Goal: Communication & Community: Share content

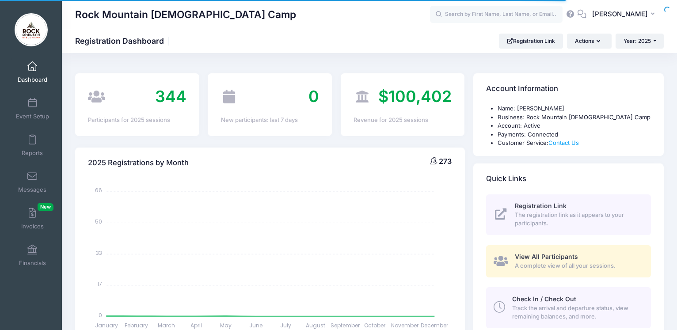
select select
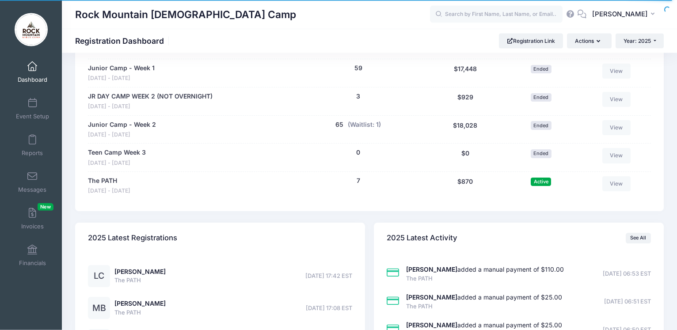
scroll to position [631, 0]
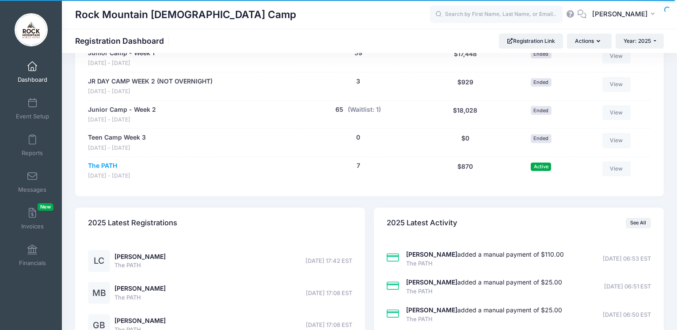
click at [99, 167] on link "The PATH" at bounding box center [102, 165] width 29 height 9
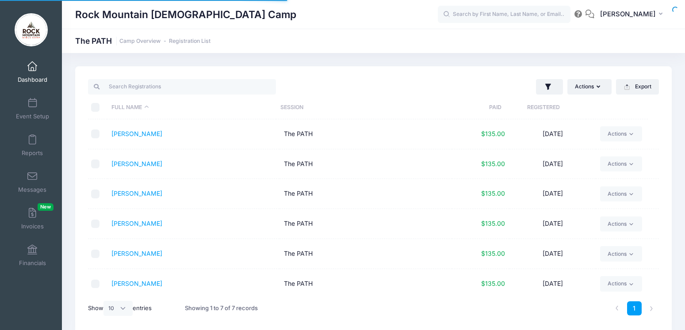
select select "10"
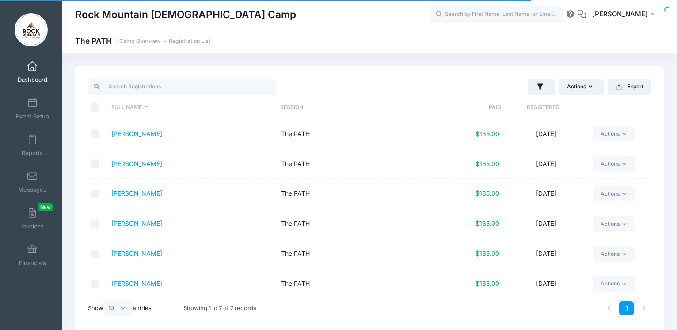
click at [92, 105] on input "\a \a \a \a" at bounding box center [95, 107] width 9 height 9
checkbox input "true"
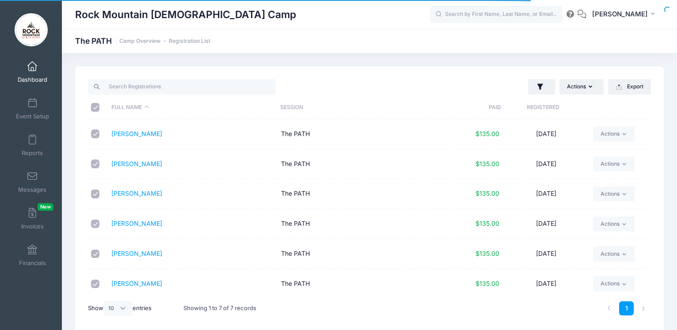
checkbox input "true"
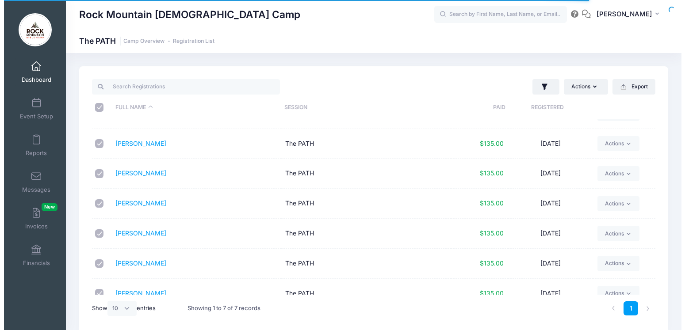
scroll to position [34, 0]
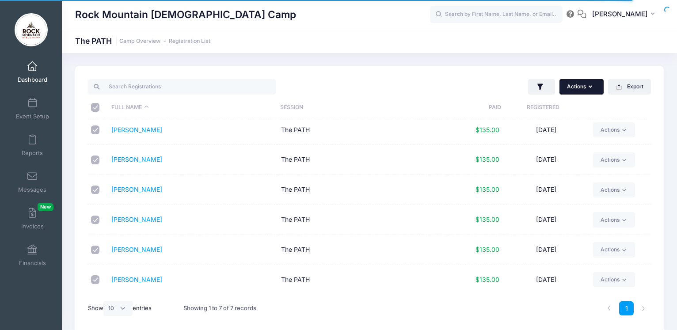
click at [588, 88] on button "Actions" at bounding box center [582, 86] width 44 height 15
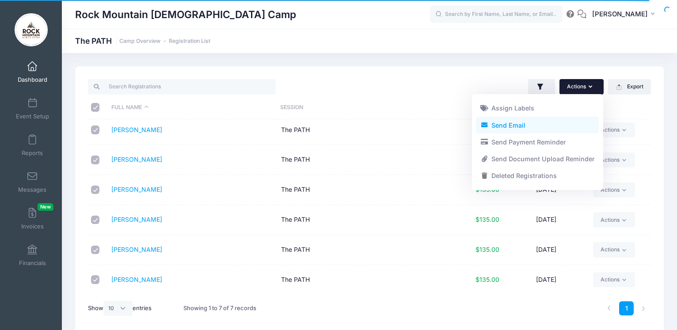
click at [506, 124] on link "Send Email" at bounding box center [537, 125] width 123 height 17
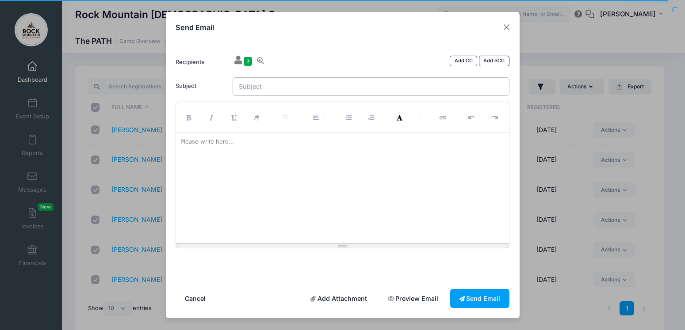
click at [279, 84] on input "Subject" at bounding box center [371, 86] width 277 height 19
type input "T"
type input "THE PATH 2025 - DETAILS, INFO, & PACKING LIST!!"
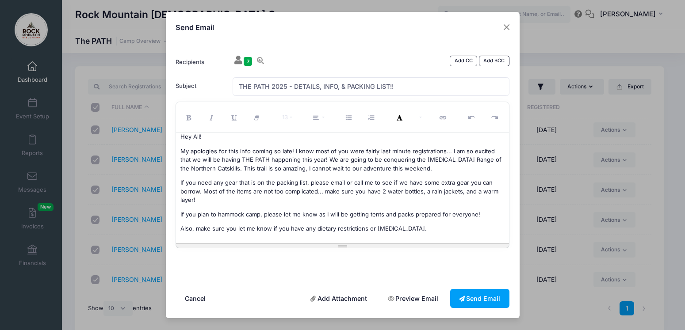
scroll to position [9, 0]
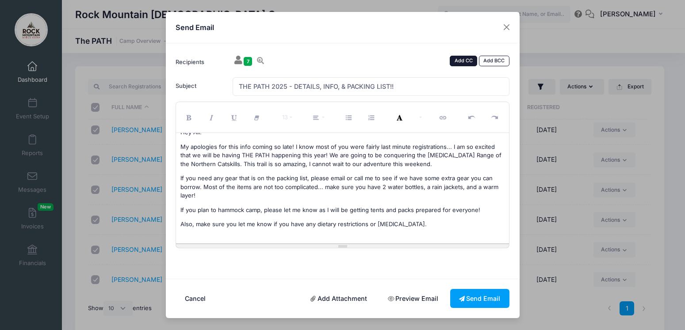
click at [455, 58] on link "Add CC" at bounding box center [463, 61] width 27 height 11
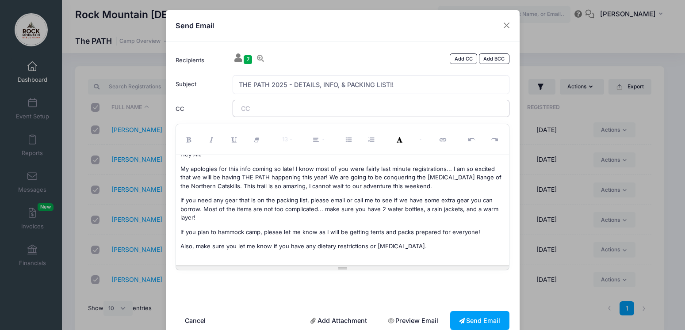
click at [277, 104] on tags "​" at bounding box center [371, 108] width 277 height 17
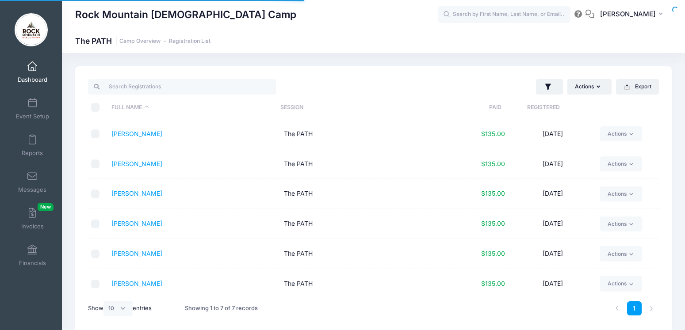
select select "10"
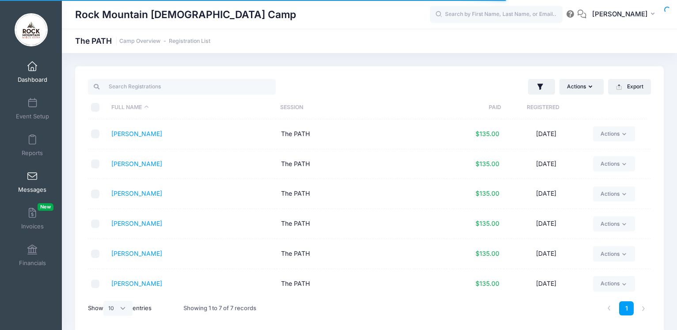
click at [31, 184] on link "Messages" at bounding box center [32, 182] width 42 height 31
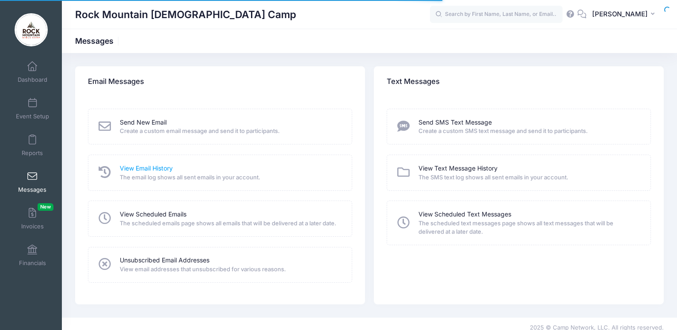
click at [145, 169] on link "View Email History" at bounding box center [146, 168] width 53 height 9
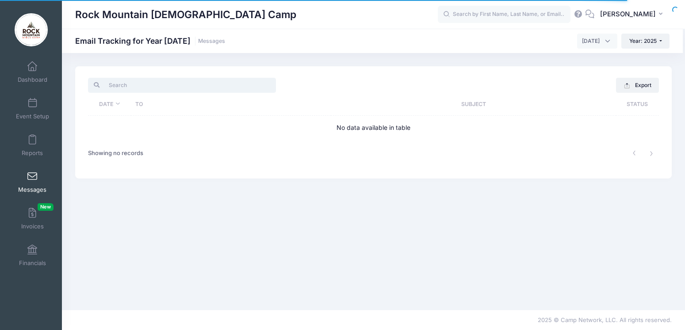
click at [131, 87] on input "search" at bounding box center [182, 85] width 188 height 15
click at [109, 108] on th "Date" at bounding box center [109, 104] width 43 height 23
click at [27, 77] on span "Dashboard" at bounding box center [33, 80] width 30 height 8
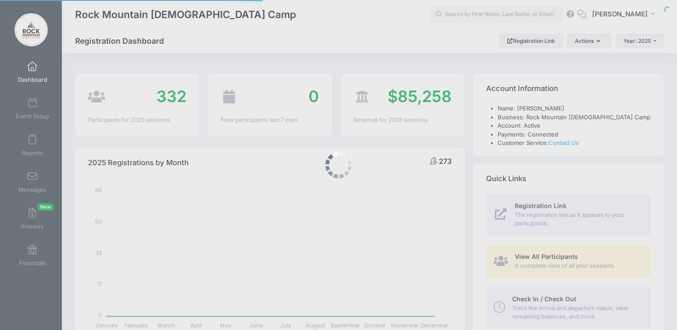
select select
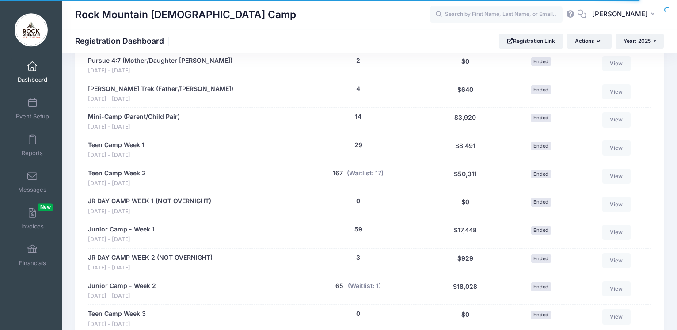
scroll to position [541, 0]
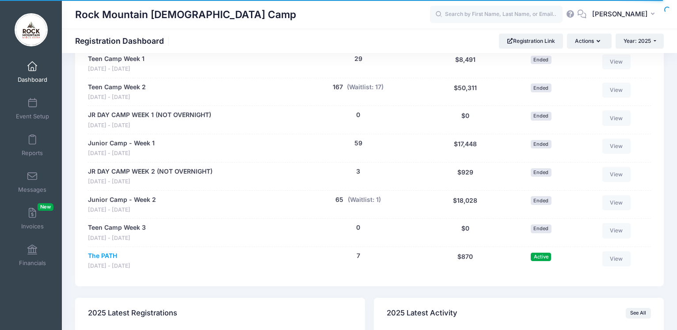
click at [97, 260] on link "The PATH" at bounding box center [102, 256] width 29 height 9
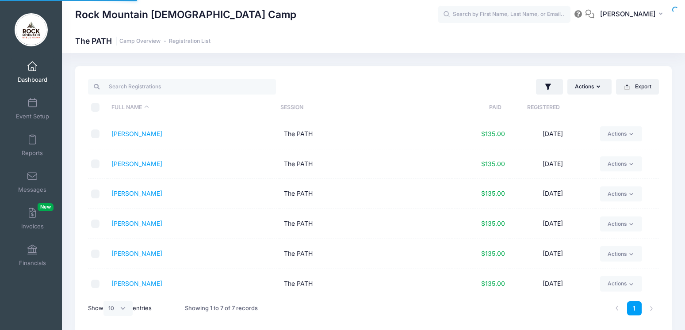
select select "10"
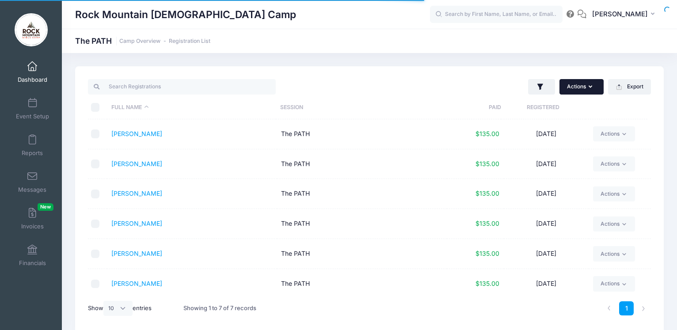
click at [591, 87] on icon "button" at bounding box center [592, 87] width 7 height 0
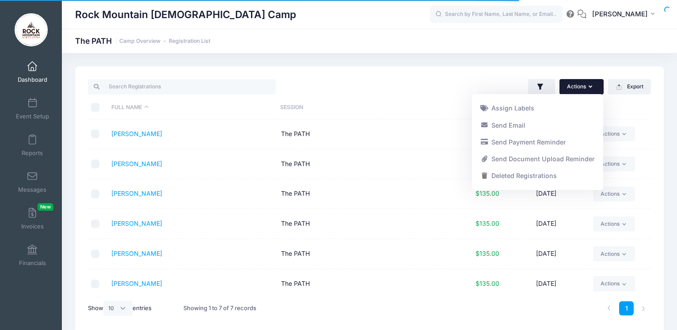
click at [94, 104] on input "\a \a \a \a" at bounding box center [95, 107] width 9 height 9
checkbox input "true"
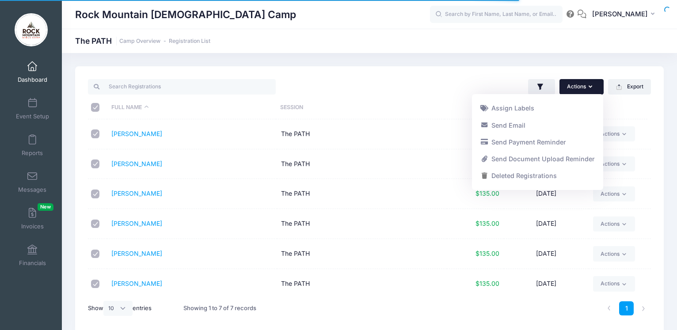
checkbox input "true"
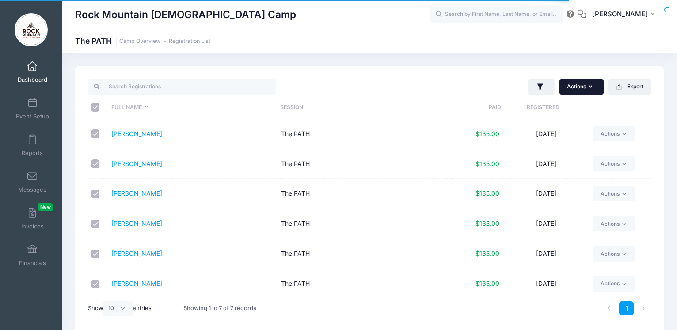
click at [580, 88] on button "Actions" at bounding box center [582, 86] width 44 height 15
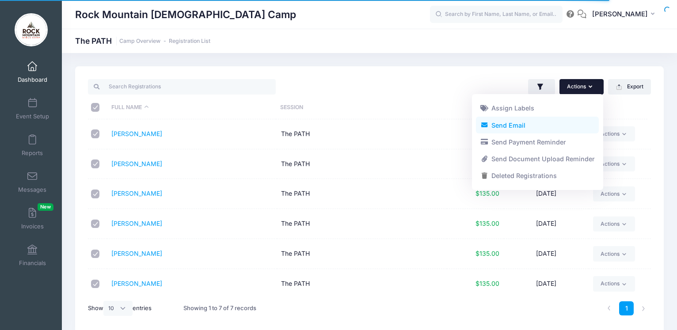
click at [516, 122] on link "Send Email" at bounding box center [537, 125] width 123 height 17
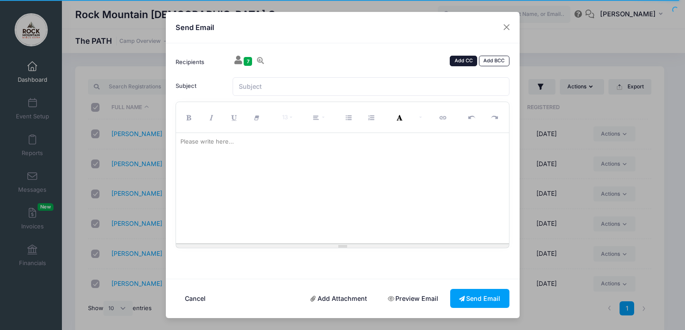
click at [467, 63] on link "Add CC" at bounding box center [463, 61] width 27 height 11
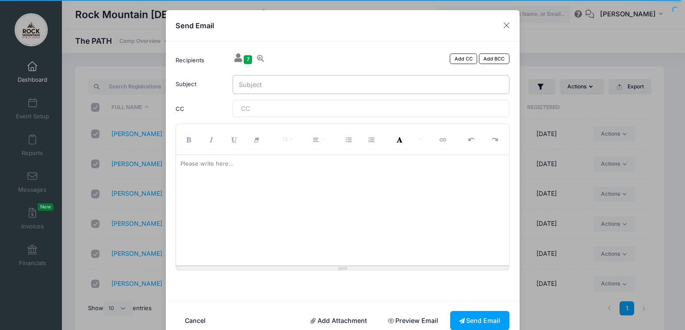
click at [272, 84] on input "Subject" at bounding box center [371, 84] width 277 height 19
click at [254, 107] on span at bounding box center [265, 109] width 49 height 8
paste span
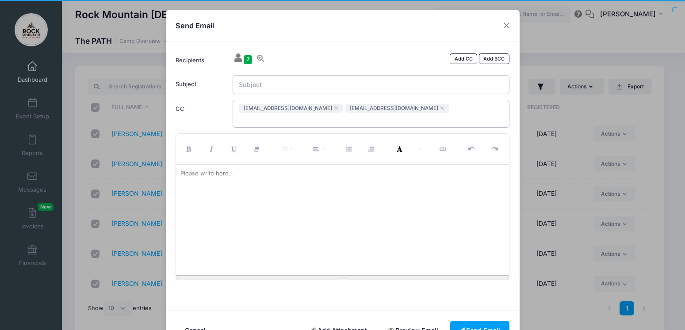
click at [263, 82] on input "Subject" at bounding box center [371, 84] width 277 height 19
type input "THE PATH - INFO, DETAILS, & PACKING LIST"
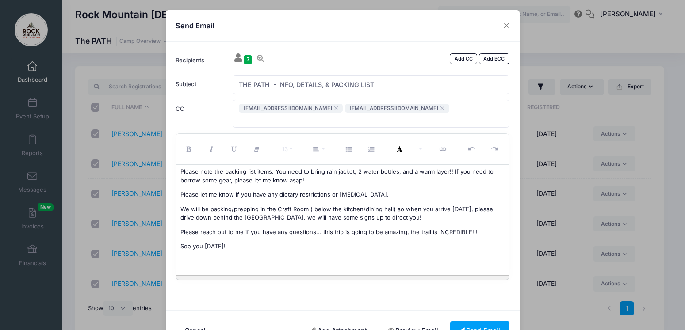
scroll to position [31, 0]
click at [334, 323] on link "Add Attachment" at bounding box center [338, 330] width 75 height 19
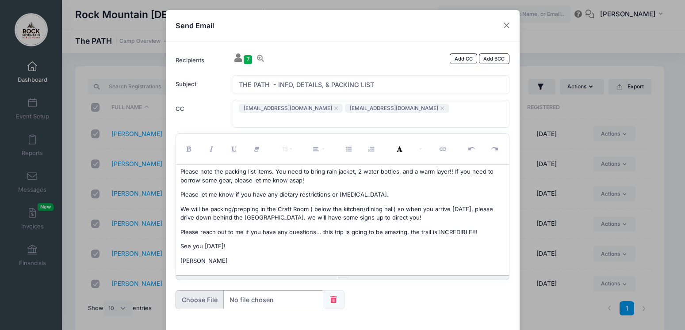
click at [195, 294] on input "file" at bounding box center [250, 299] width 148 height 19
type input "C:\fakepath\PATH Confirmation Master - PACKING LIST.pdf"
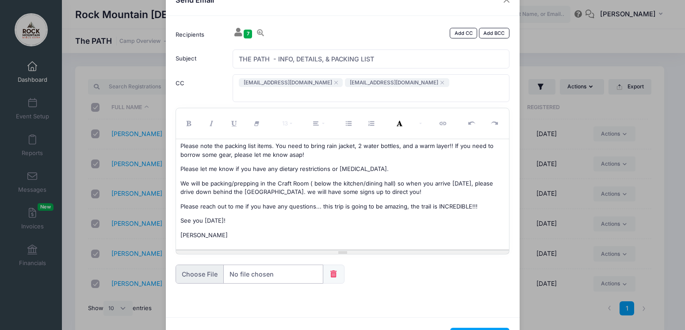
scroll to position [53, 0]
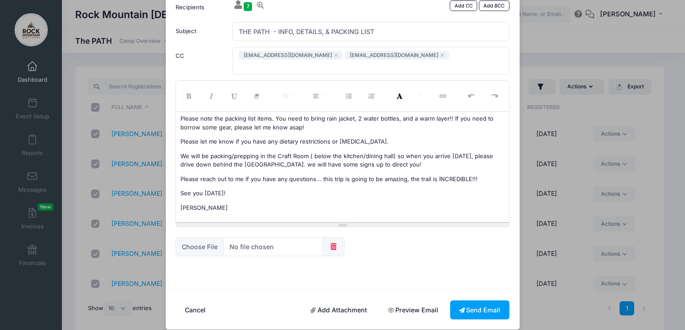
click at [328, 301] on link "Add Attachment" at bounding box center [338, 310] width 75 height 19
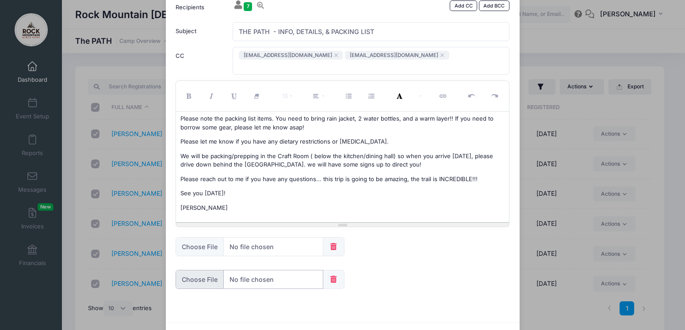
click at [191, 270] on input "file" at bounding box center [250, 279] width 148 height 19
type input "C:\fakepath\Directions to Rock B&W.pdf"
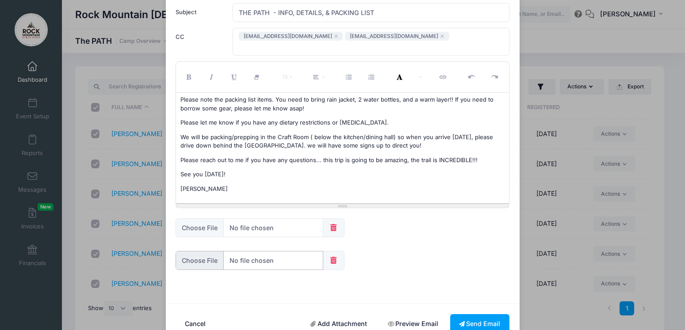
scroll to position [86, 0]
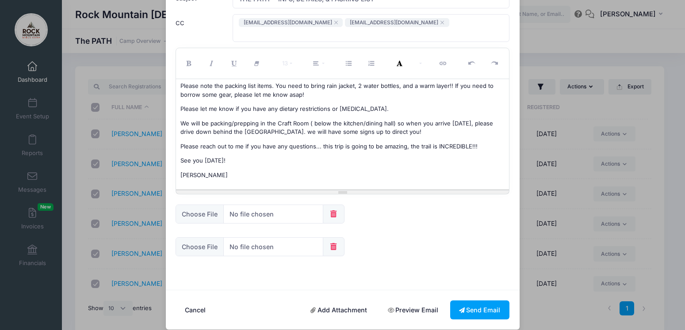
click at [339, 303] on link "Add Attachment" at bounding box center [338, 310] width 75 height 19
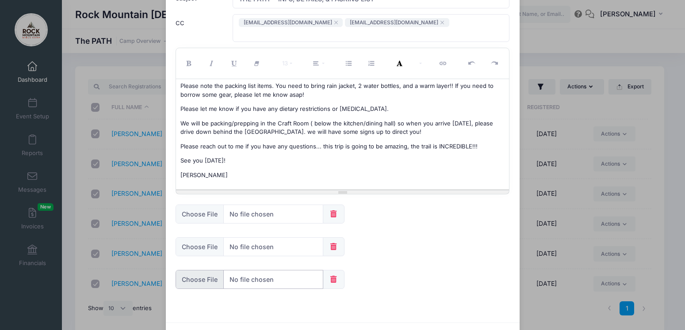
click at [197, 270] on input "file" at bounding box center [250, 279] width 148 height 19
type input "C:\fakepath\14.4 -miles [MEDICAL_DATA][GEOGRAPHIC_DATA]pdf"
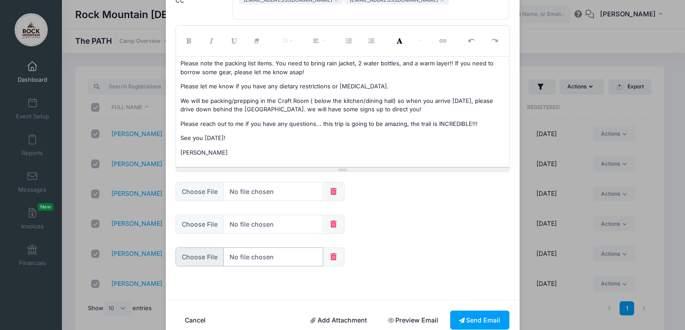
scroll to position [118, 0]
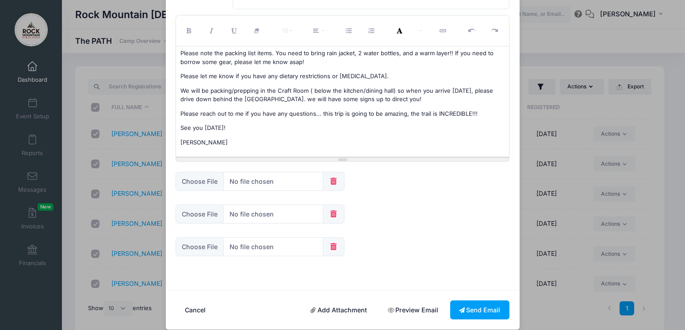
click at [346, 301] on link "Add Attachment" at bounding box center [338, 310] width 75 height 19
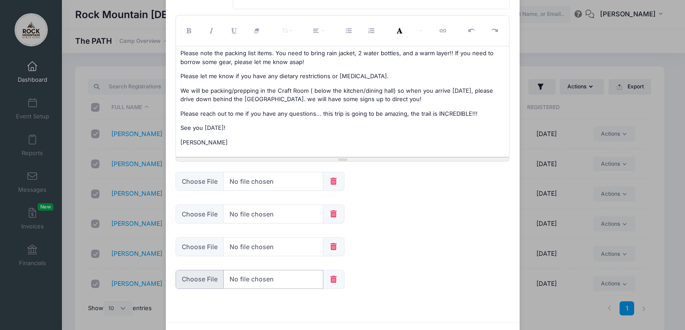
click at [189, 270] on input "file" at bounding box center [250, 279] width 148 height 19
type input "C:\fakepath\Rock Mountain CloseUp v2018.pdf"
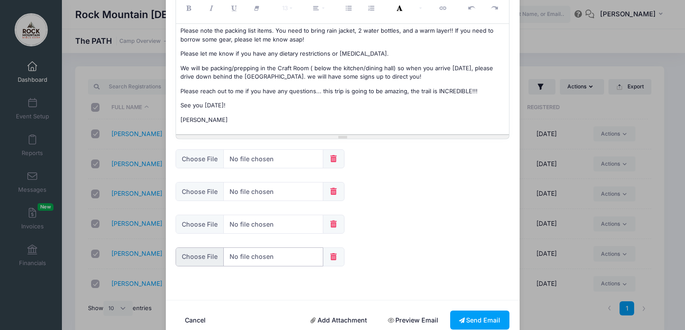
scroll to position [151, 0]
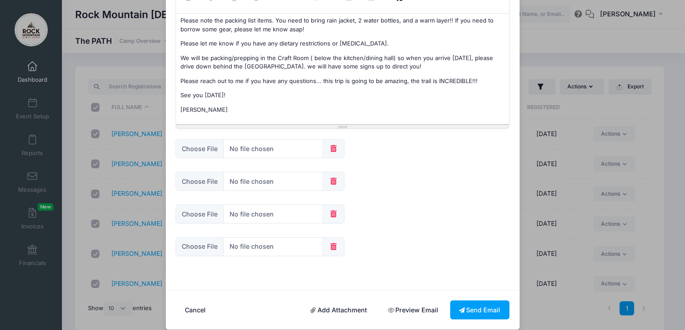
click at [346, 301] on link "Add Attachment" at bounding box center [338, 310] width 75 height 19
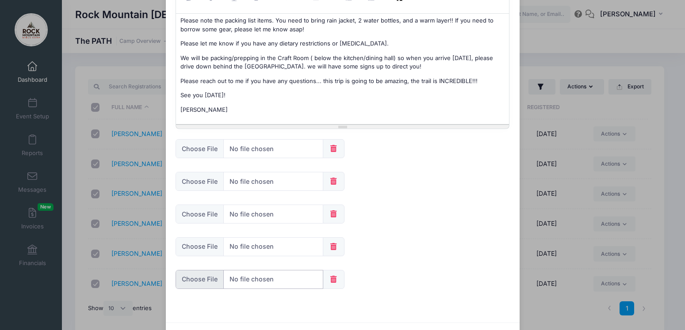
click at [184, 274] on input "file" at bounding box center [250, 279] width 148 height 19
type input "C:\fakepath\Consent - Medical FORM.pdf"
click at [475, 77] on p "Please reach out to me if you have any questions... this trip is going to be am…" at bounding box center [342, 81] width 324 height 9
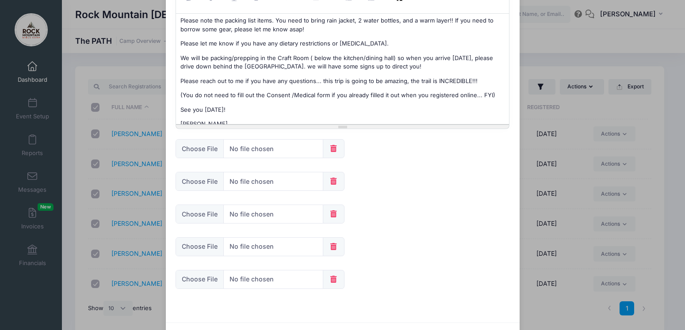
click at [263, 91] on p "(You do not need to fill out the Consent /Medical form if you already filled it…" at bounding box center [342, 95] width 324 height 9
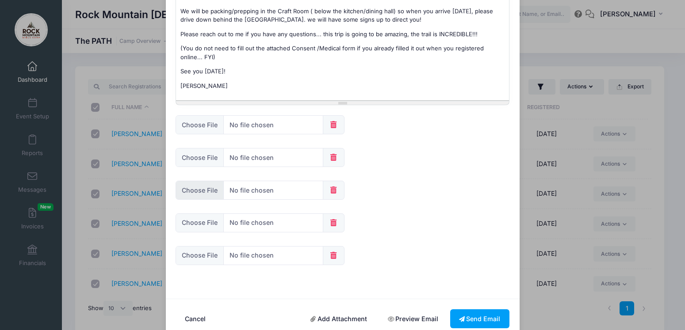
scroll to position [184, 0]
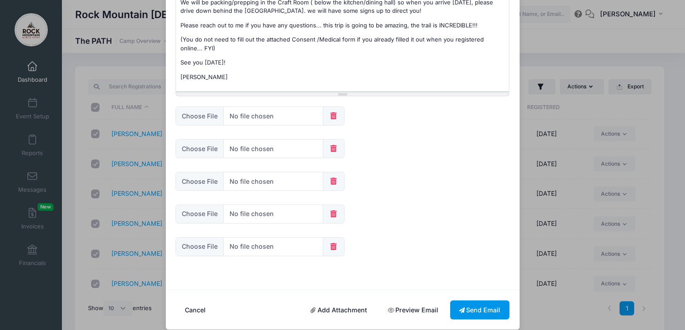
click at [479, 304] on button "Send Email" at bounding box center [479, 310] width 59 height 19
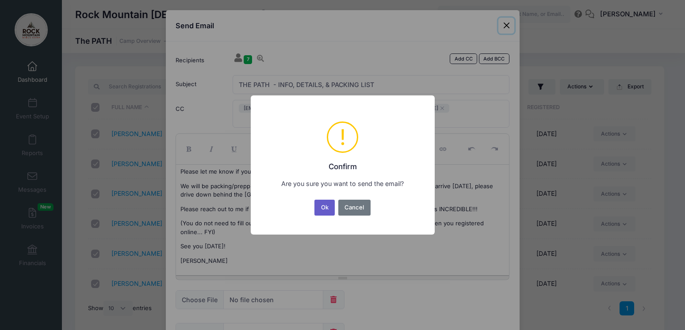
click at [325, 209] on button "Ok" at bounding box center [324, 208] width 20 height 16
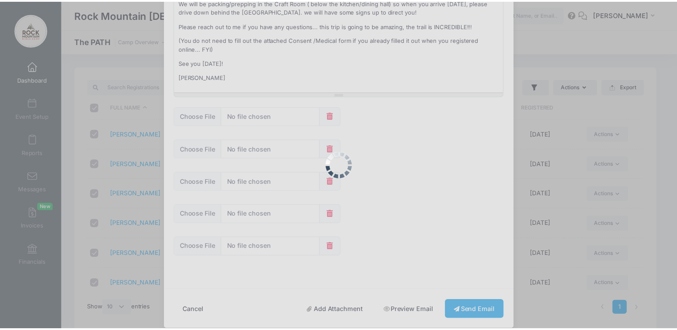
scroll to position [20, 0]
